Goal: Task Accomplishment & Management: Use online tool/utility

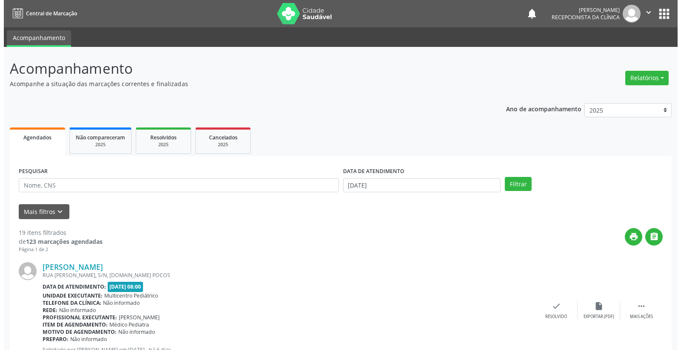
scroll to position [284, 0]
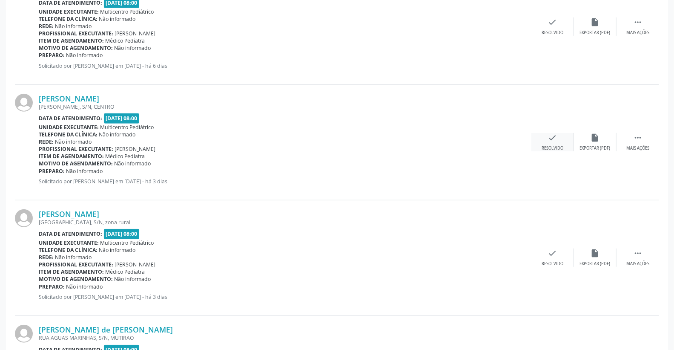
click at [555, 137] on icon "check" at bounding box center [552, 137] width 9 height 9
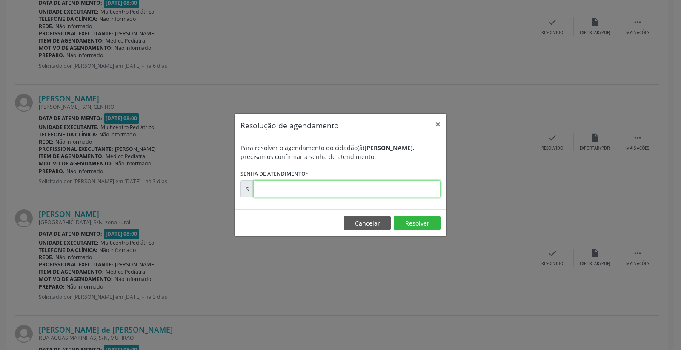
click at [416, 190] on input "text" at bounding box center [346, 188] width 187 height 17
type input "00178219"
click at [424, 236] on div "Resolução de agendamento × Para resolver o agendamento do cidadão(ã) [PERSON_NA…" at bounding box center [340, 175] width 681 height 350
click at [414, 221] on button "Resolver" at bounding box center [417, 222] width 47 height 14
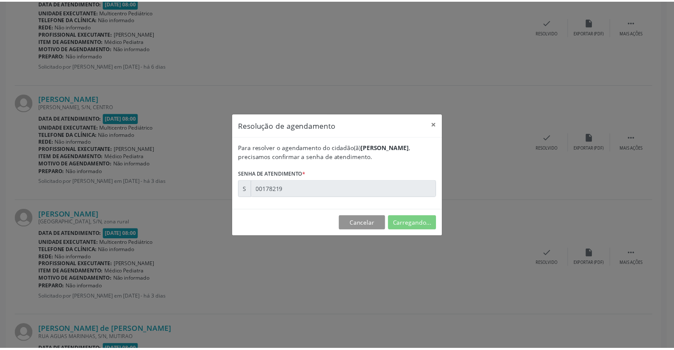
scroll to position [0, 0]
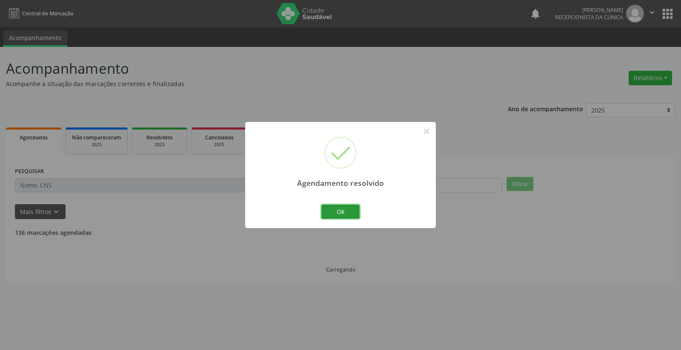
click at [343, 208] on button "Ok" at bounding box center [341, 211] width 38 height 14
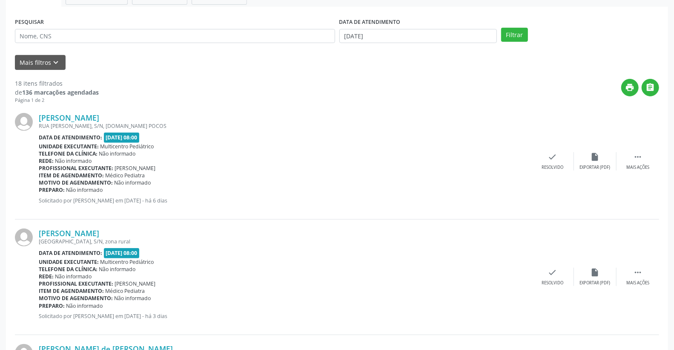
scroll to position [142, 0]
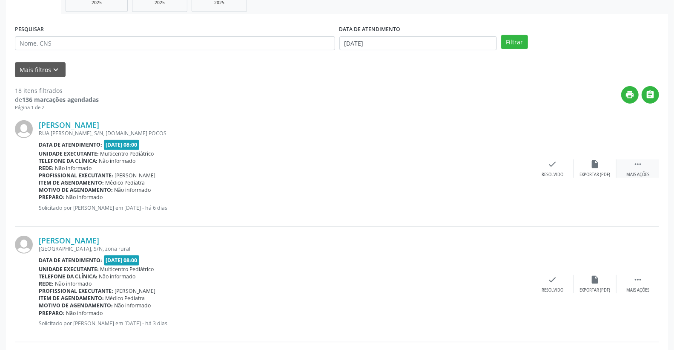
click at [640, 165] on icon "" at bounding box center [637, 163] width 9 height 9
click at [594, 160] on icon "alarm_off" at bounding box center [595, 163] width 9 height 9
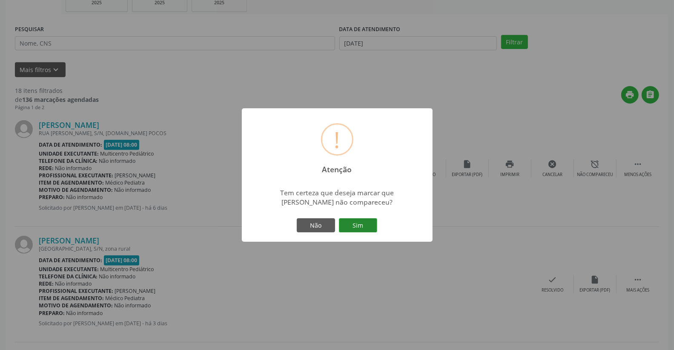
click at [373, 222] on button "Sim" at bounding box center [358, 225] width 38 height 14
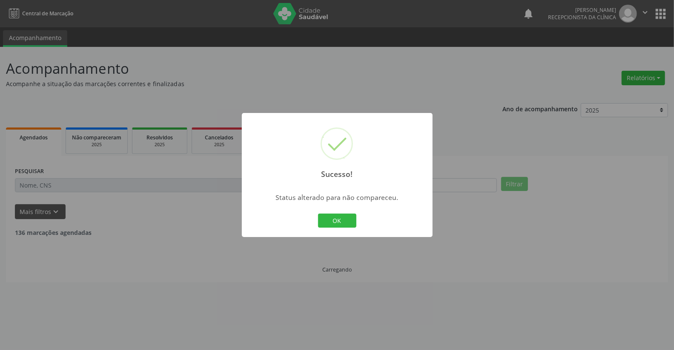
scroll to position [0, 0]
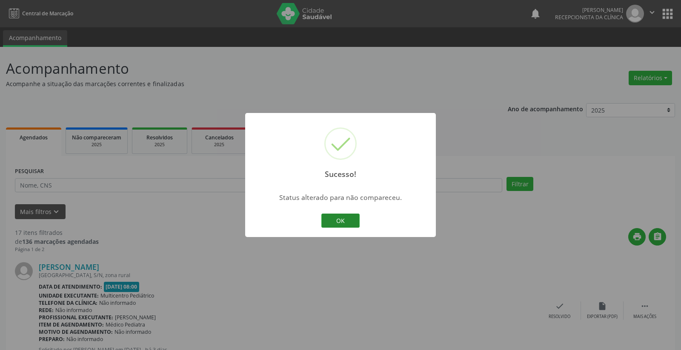
click at [353, 217] on button "OK" at bounding box center [341, 220] width 38 height 14
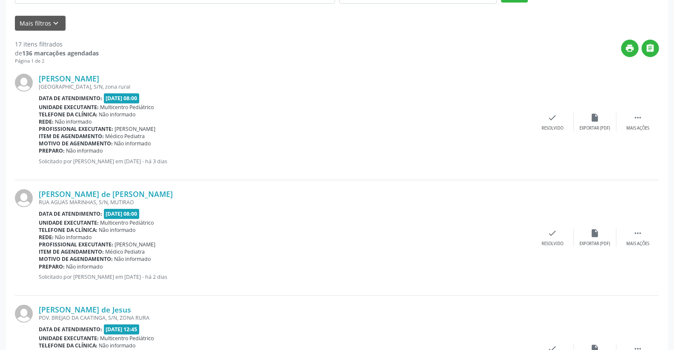
scroll to position [189, 0]
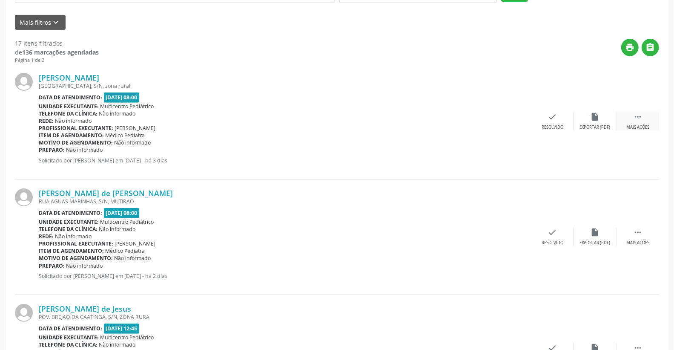
click at [647, 116] on div " Mais ações" at bounding box center [638, 121] width 43 height 18
click at [591, 116] on icon "alarm_off" at bounding box center [595, 116] width 9 height 9
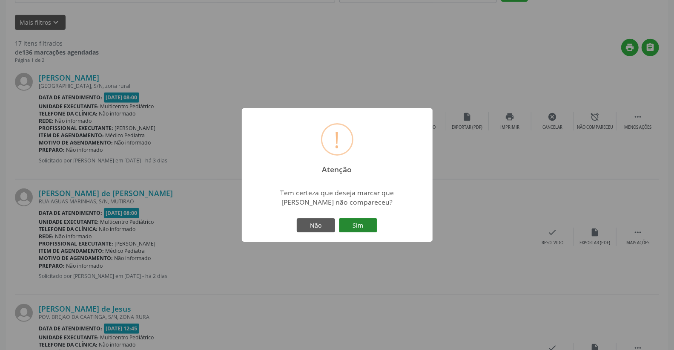
click at [365, 224] on button "Sim" at bounding box center [358, 225] width 38 height 14
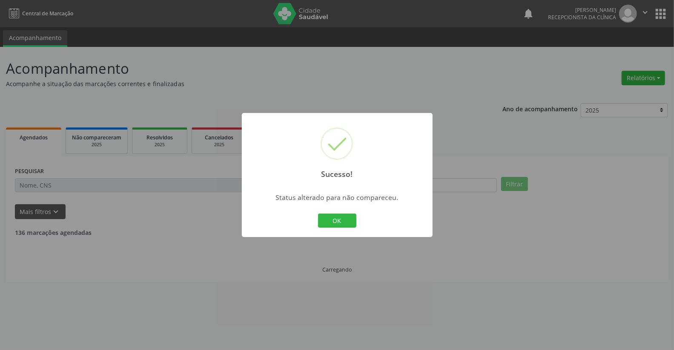
scroll to position [0, 0]
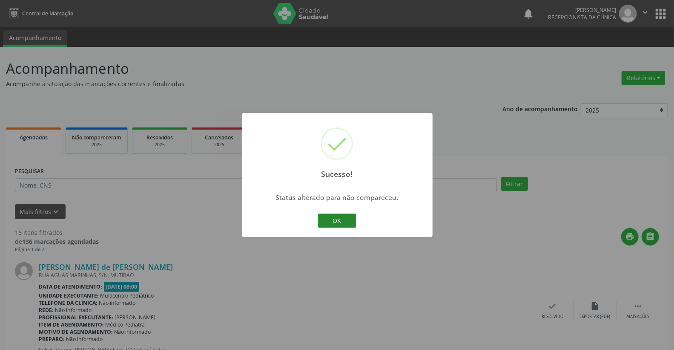
click at [345, 221] on button "OK" at bounding box center [337, 220] width 38 height 14
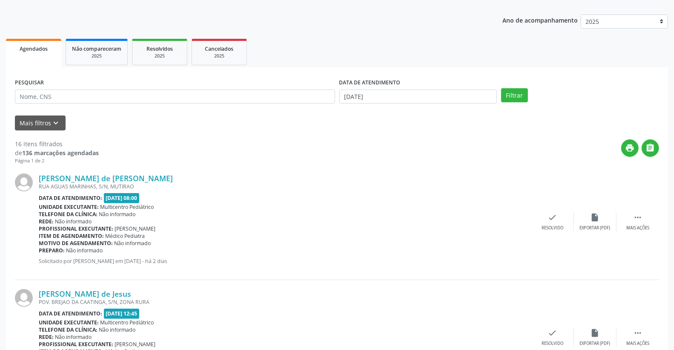
scroll to position [95, 0]
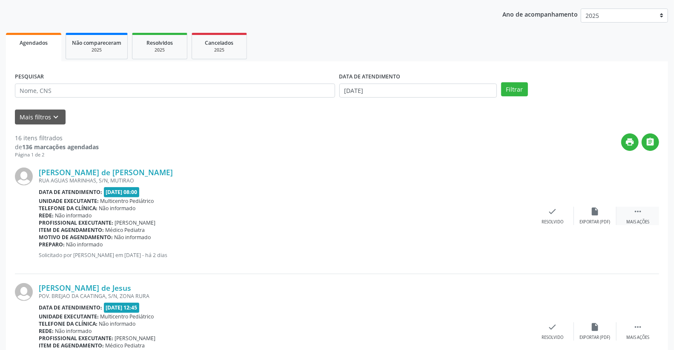
click at [633, 213] on icon "" at bounding box center [637, 211] width 9 height 9
drag, startPoint x: 582, startPoint y: 207, endPoint x: 589, endPoint y: 211, distance: 7.4
click at [589, 211] on div "alarm_off Não compareceu" at bounding box center [595, 216] width 43 height 18
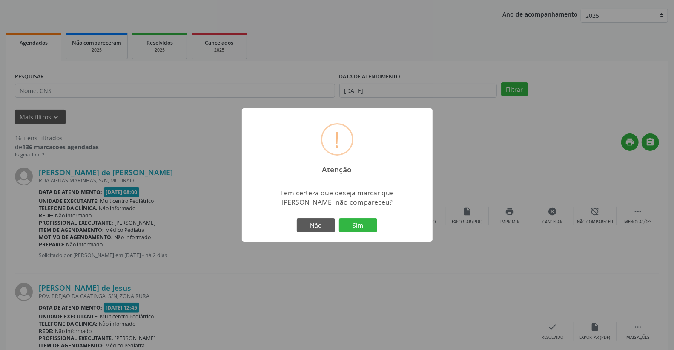
click at [378, 229] on div "Não Sim" at bounding box center [337, 225] width 84 height 18
click at [376, 229] on button "Sim" at bounding box center [358, 225] width 38 height 14
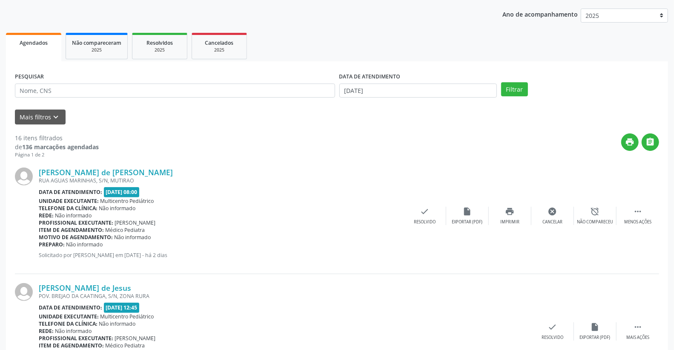
scroll to position [0, 0]
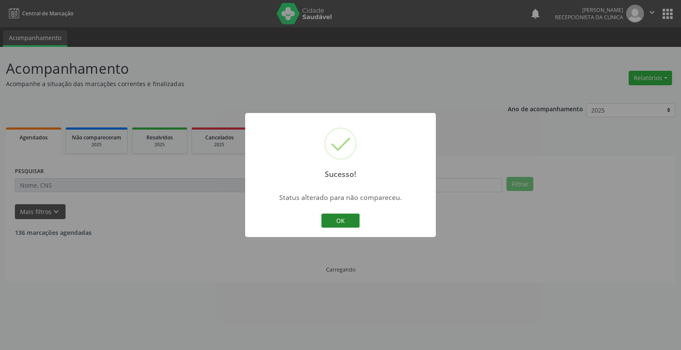
click at [346, 219] on button "OK" at bounding box center [341, 220] width 38 height 14
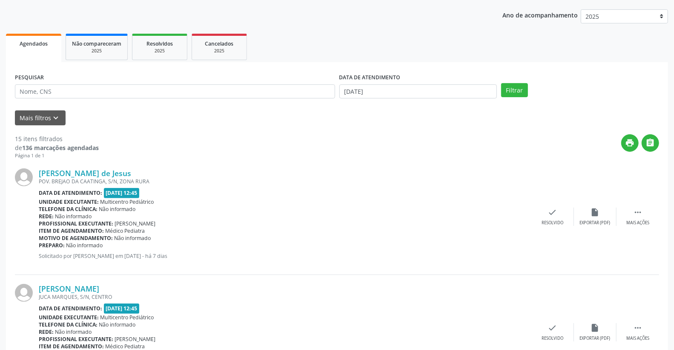
scroll to position [95, 0]
